Goal: Information Seeking & Learning: Learn about a topic

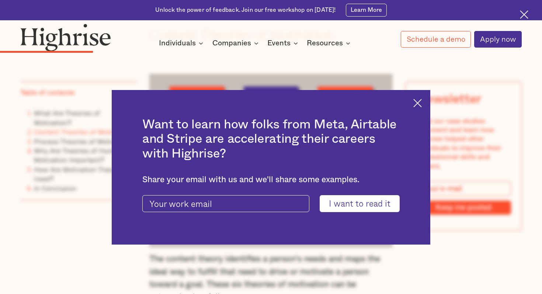
scroll to position [1249, 0]
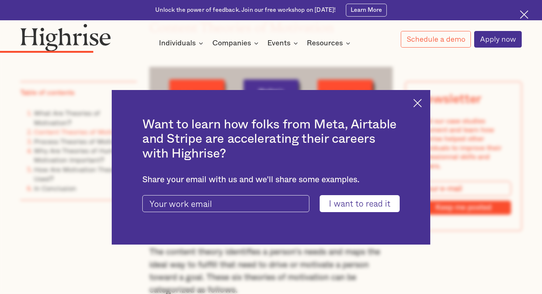
click at [416, 108] on div "Want to learn how folks from Meta, Airtable and Stripe are accelerating their c…" at bounding box center [271, 167] width 318 height 154
click at [417, 102] on img at bounding box center [417, 103] width 8 height 8
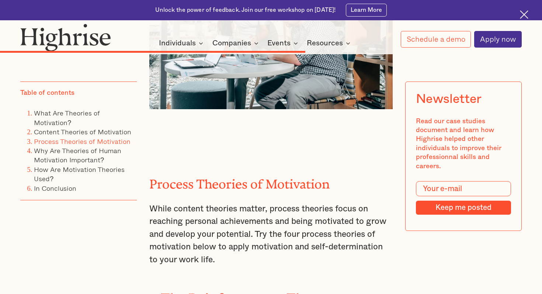
scroll to position [3291, 0]
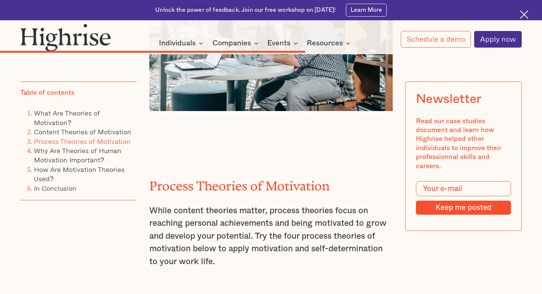
click at [258, 204] on p "While content theories matter, process theories focus on reaching personal achi…" at bounding box center [270, 235] width 243 height 63
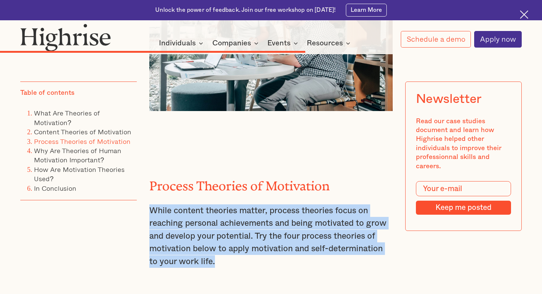
click at [258, 204] on p "While content theories matter, process theories focus on reaching personal achi…" at bounding box center [270, 235] width 243 height 63
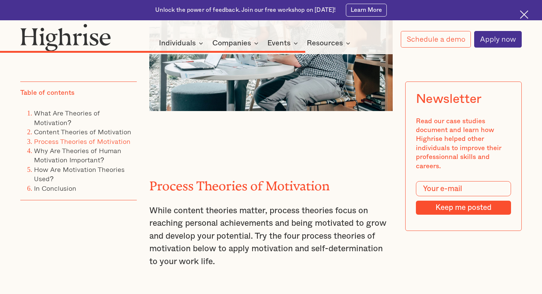
click at [258, 204] on p "While content theories matter, process theories focus on reaching personal achi…" at bounding box center [270, 235] width 243 height 63
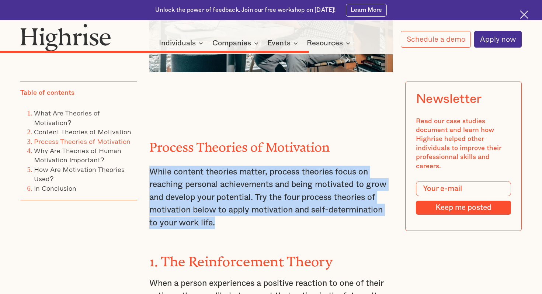
scroll to position [3329, 0]
click at [237, 166] on p "While content theories matter, process theories focus on reaching personal achi…" at bounding box center [270, 197] width 243 height 63
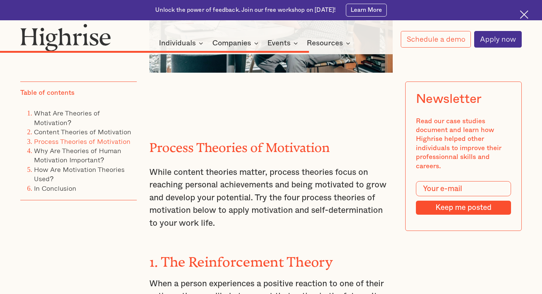
click at [237, 166] on p "While content theories matter, process theories focus on reaching personal achi…" at bounding box center [270, 197] width 243 height 63
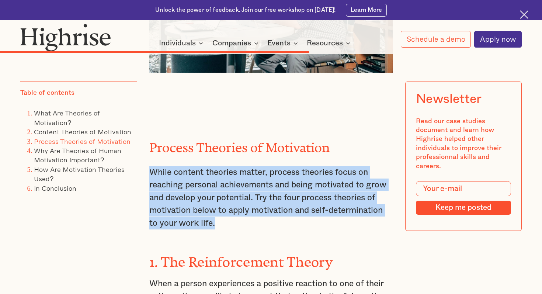
click at [237, 166] on p "While content theories matter, process theories focus on reaching personal achi…" at bounding box center [270, 197] width 243 height 63
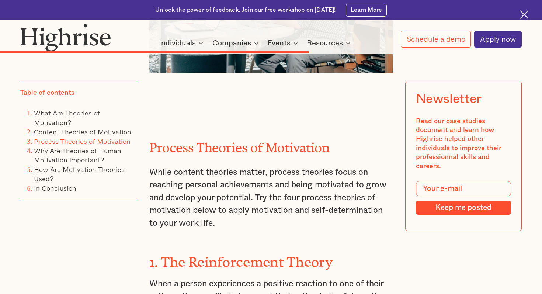
click at [237, 166] on p "While content theories matter, process theories focus on reaching personal achi…" at bounding box center [270, 197] width 243 height 63
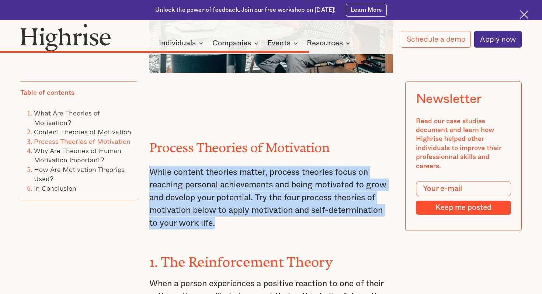
click at [237, 166] on p "While content theories matter, process theories focus on reaching personal achi…" at bounding box center [270, 197] width 243 height 63
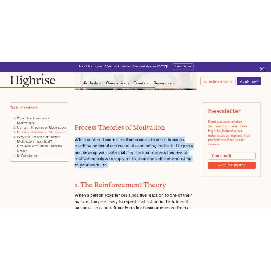
scroll to position [3346, 0]
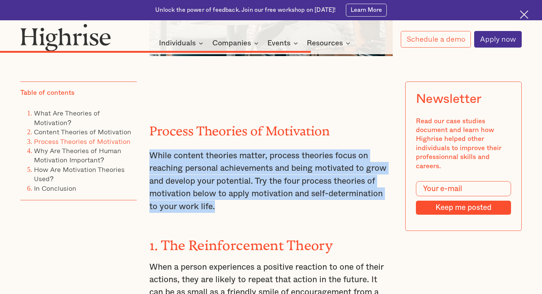
click at [237, 149] on p "While content theories matter, process theories focus on reaching personal achi…" at bounding box center [270, 180] width 243 height 63
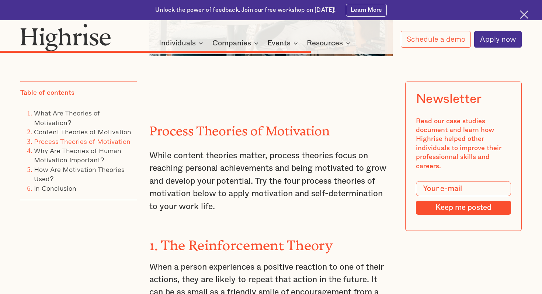
click at [237, 149] on p "While content theories matter, process theories focus on reaching personal achi…" at bounding box center [270, 180] width 243 height 63
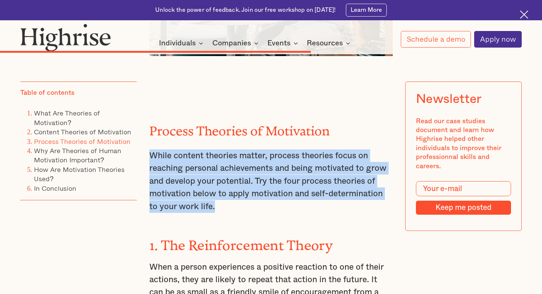
click at [237, 149] on p "While content theories matter, process theories focus on reaching personal achi…" at bounding box center [270, 180] width 243 height 63
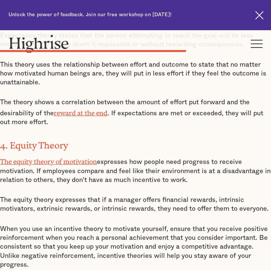
scroll to position [2471, 0]
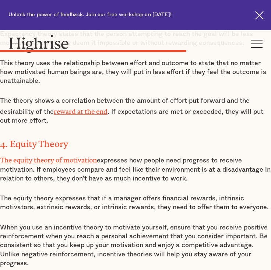
click at [120, 154] on p "The equity theory of motivation expresses how people need progress to receive m…" at bounding box center [135, 168] width 271 height 29
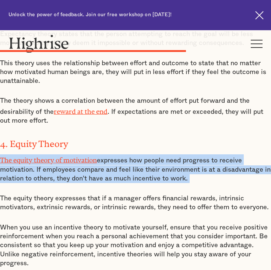
click at [120, 154] on p "The equity theory of motivation expresses how people need progress to receive m…" at bounding box center [135, 168] width 271 height 29
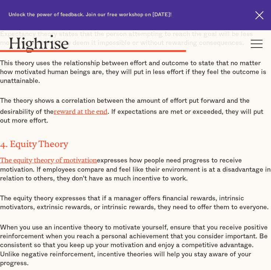
click at [120, 154] on p "The equity theory of motivation expresses how people need progress to receive m…" at bounding box center [135, 168] width 271 height 29
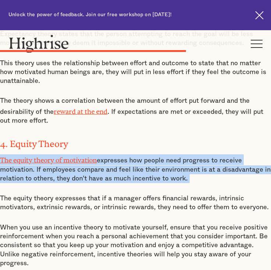
click at [120, 154] on p "The equity theory of motivation expresses how people need progress to receive m…" at bounding box center [135, 168] width 271 height 29
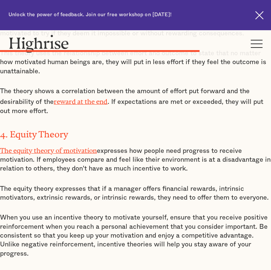
scroll to position [2482, 0]
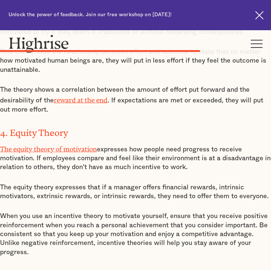
click at [90, 143] on p "The equity theory of motivation expresses how people need progress to receive m…" at bounding box center [135, 157] width 271 height 29
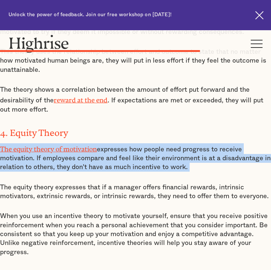
click at [140, 143] on p "The equity theory of motivation expresses how people need progress to receive m…" at bounding box center [135, 157] width 271 height 29
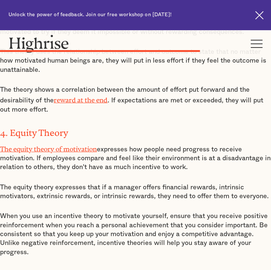
click at [140, 143] on p "The equity theory of motivation expresses how people need progress to receive m…" at bounding box center [135, 157] width 271 height 29
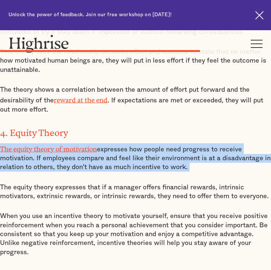
click at [140, 143] on p "The equity theory of motivation expresses how people need progress to receive m…" at bounding box center [135, 157] width 271 height 29
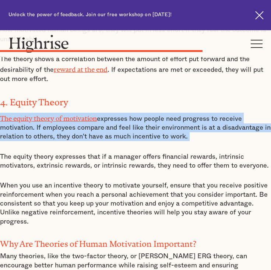
scroll to position [2511, 0]
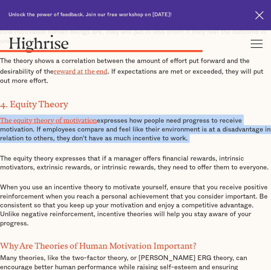
click at [86, 115] on p "The equity theory of motivation expresses how people need progress to receive m…" at bounding box center [135, 129] width 271 height 29
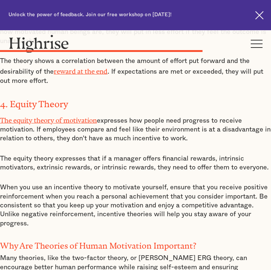
click at [86, 115] on p "The equity theory of motivation expresses how people need progress to receive m…" at bounding box center [135, 129] width 271 height 29
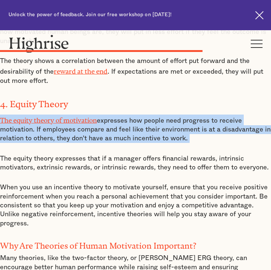
click at [86, 115] on p "The equity theory of motivation expresses how people need progress to receive m…" at bounding box center [135, 129] width 271 height 29
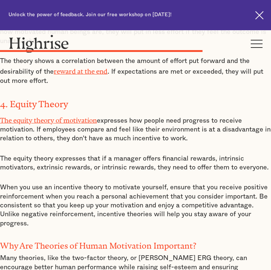
click at [86, 115] on p "The equity theory of motivation expresses how people need progress to receive m…" at bounding box center [135, 129] width 271 height 29
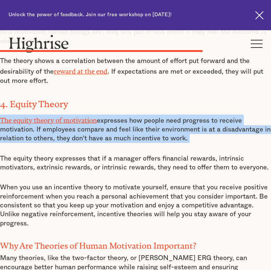
click at [86, 115] on p "The equity theory of motivation expresses how people need progress to receive m…" at bounding box center [135, 129] width 271 height 29
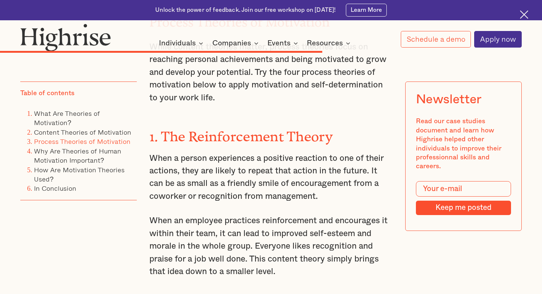
scroll to position [3455, 0]
click at [170, 214] on p "When an employee practices reinforcement and encourages it within their team, i…" at bounding box center [270, 245] width 243 height 63
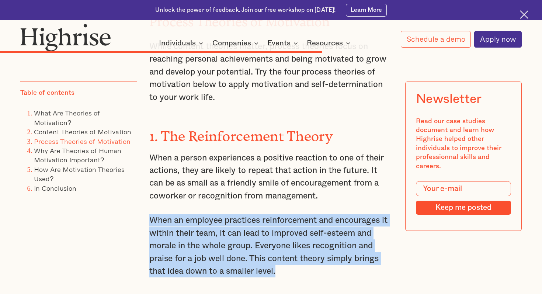
click at [170, 214] on p "When an employee practices reinforcement and encourages it within their team, i…" at bounding box center [270, 245] width 243 height 63
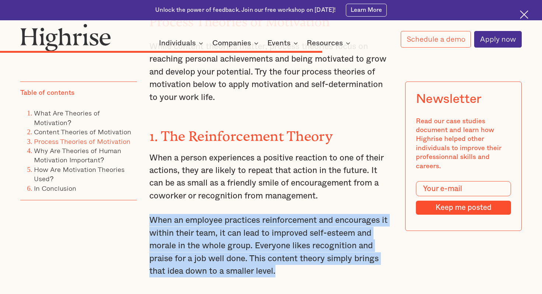
click at [170, 214] on p "When an employee practices reinforcement and encourages it within their team, i…" at bounding box center [270, 245] width 243 height 63
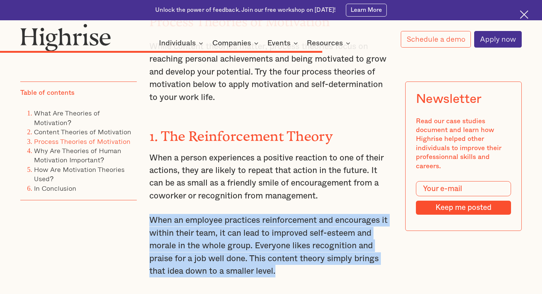
click at [170, 214] on p "When an employee practices reinforcement and encourages it within their team, i…" at bounding box center [270, 245] width 243 height 63
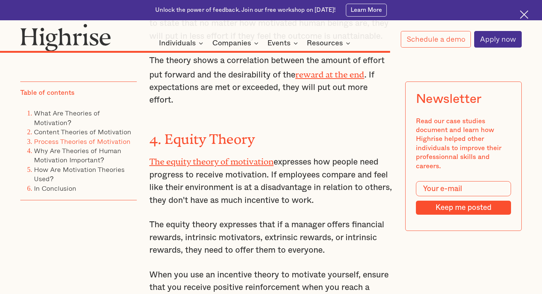
scroll to position [4107, 0]
